Goal: Transaction & Acquisition: Purchase product/service

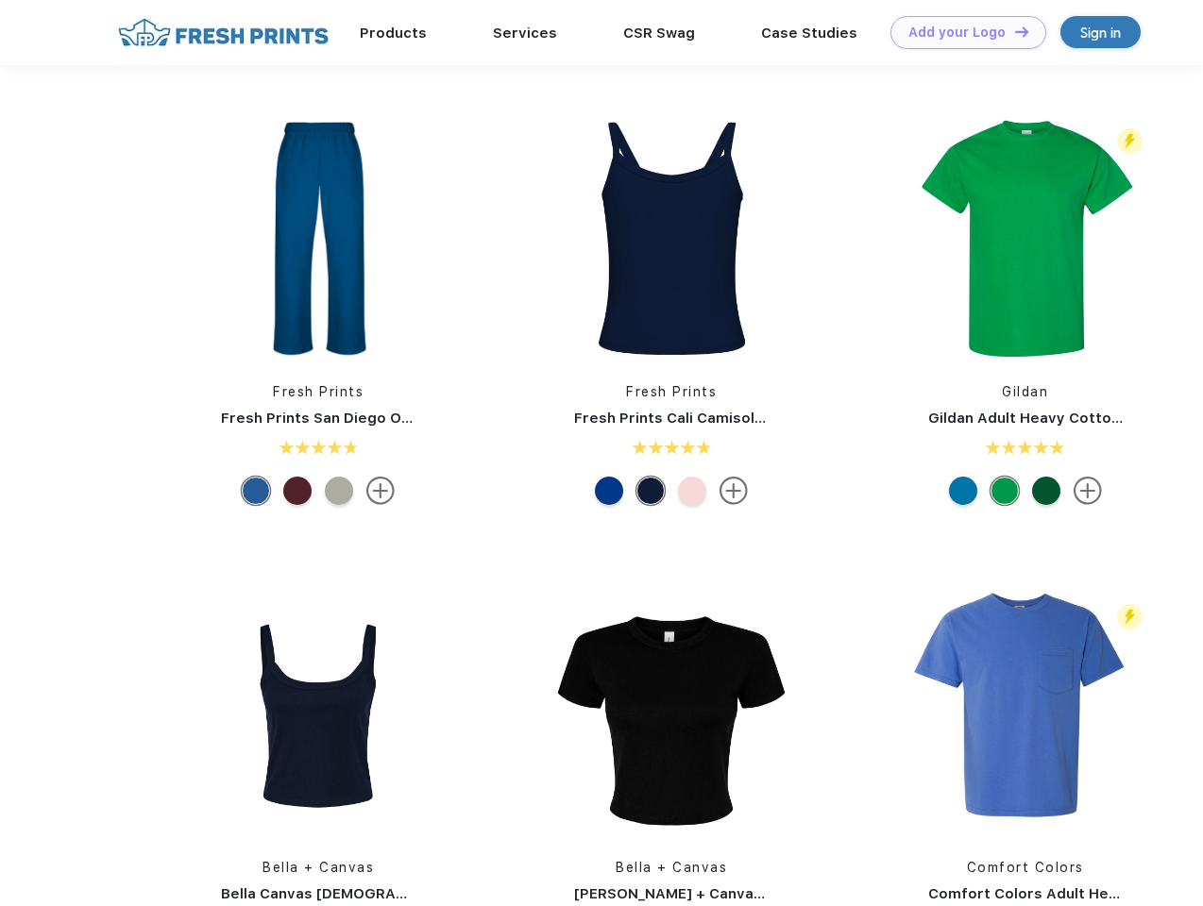
scroll to position [1, 0]
click at [961, 32] on link "Add your Logo Design Tool" at bounding box center [968, 32] width 156 height 33
click at [0, 0] on div "Design Tool" at bounding box center [0, 0] width 0 height 0
click at [1013, 31] on link "Add your Logo Design Tool" at bounding box center [968, 32] width 156 height 33
click at [318, 238] on img at bounding box center [318, 237] width 251 height 251
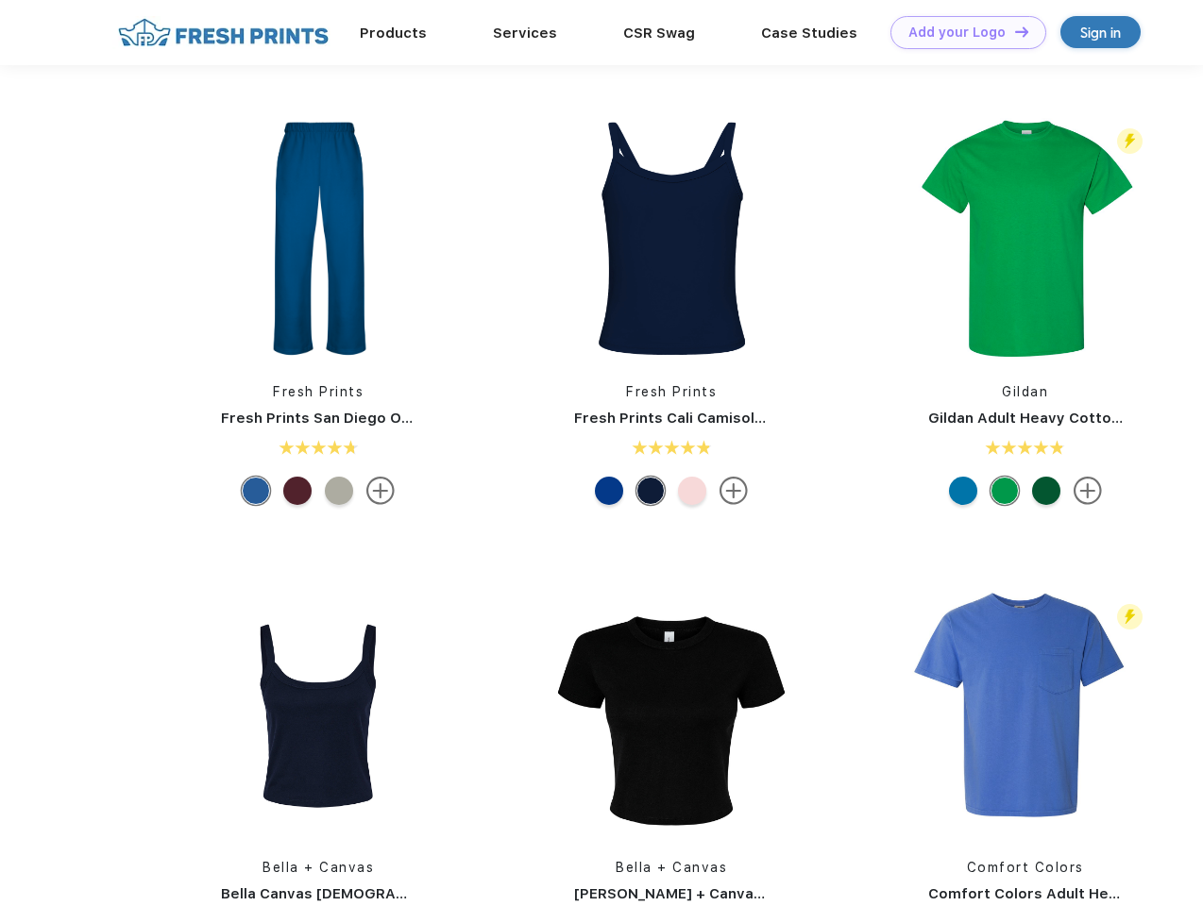
click at [256, 491] on div at bounding box center [256, 491] width 28 height 28
click at [297, 491] on div at bounding box center [297, 491] width 28 height 28
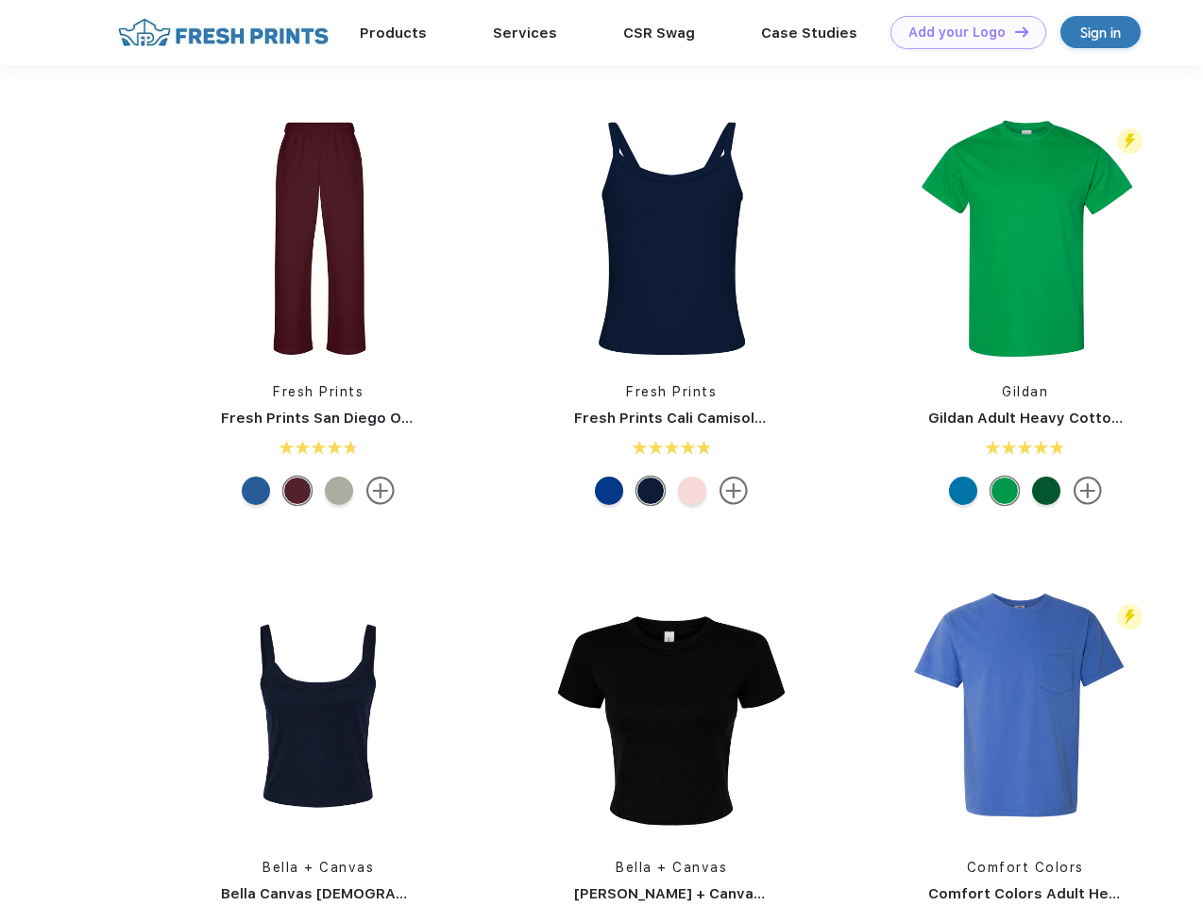
click at [339, 491] on div at bounding box center [339, 491] width 28 height 28
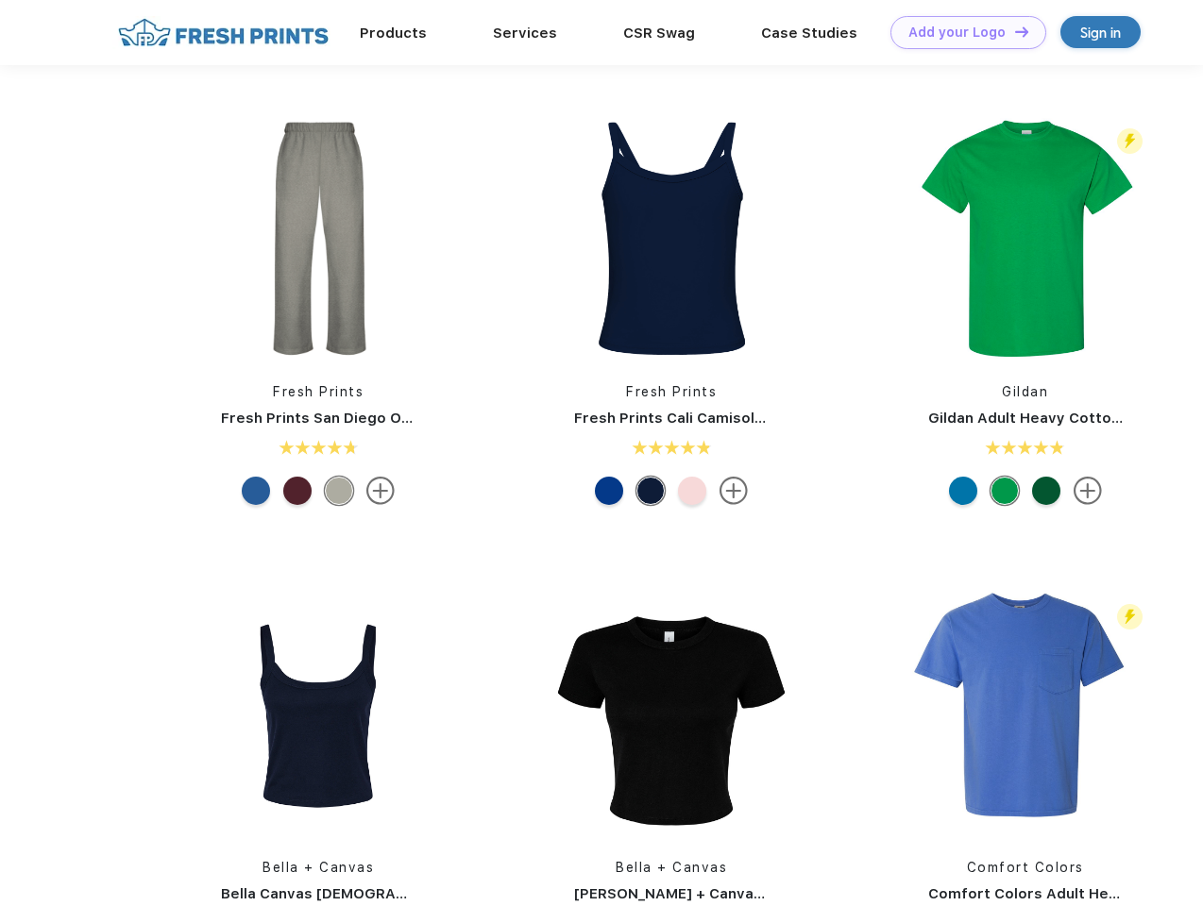
click at [671, 238] on img at bounding box center [671, 237] width 251 height 251
click at [609, 491] on div at bounding box center [609, 491] width 28 height 28
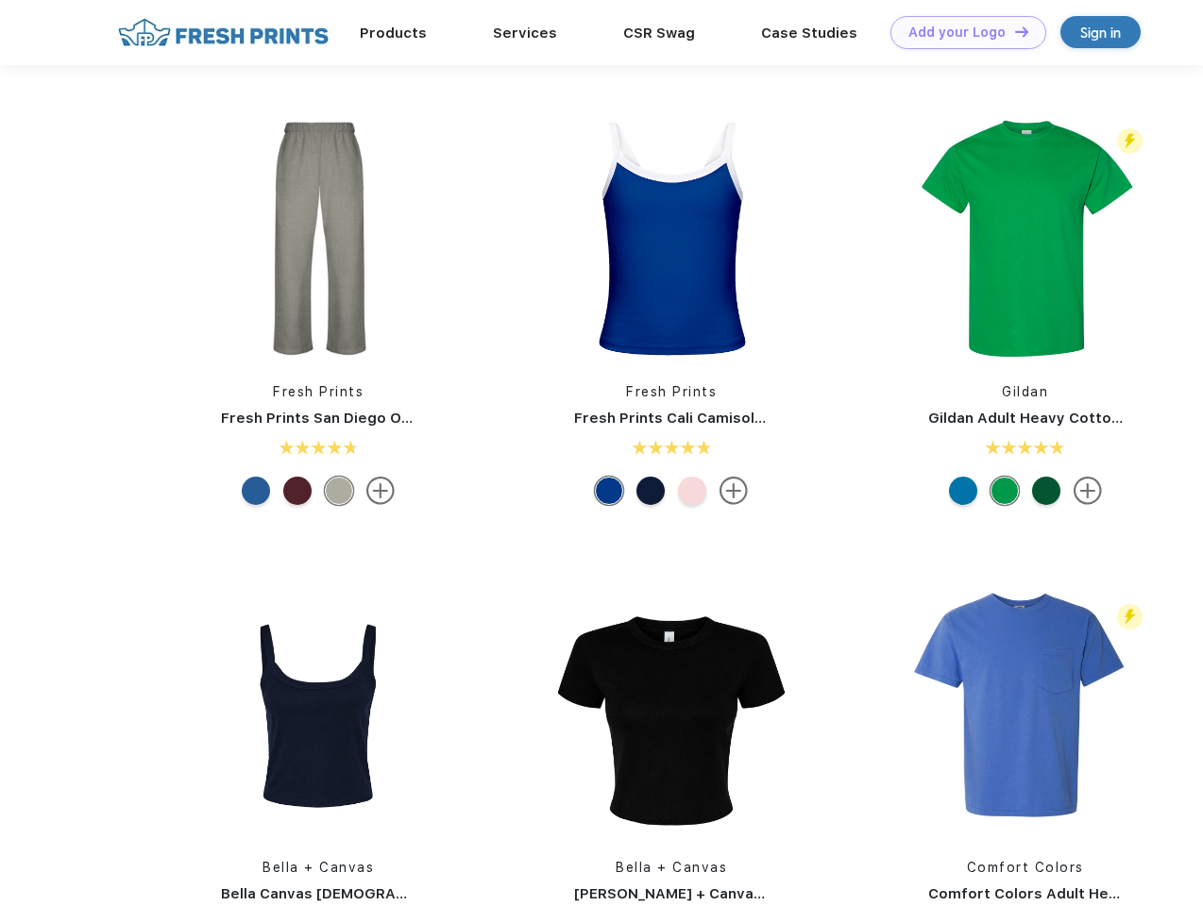
click at [650, 491] on div at bounding box center [650, 491] width 28 height 28
